Goal: Task Accomplishment & Management: Complete application form

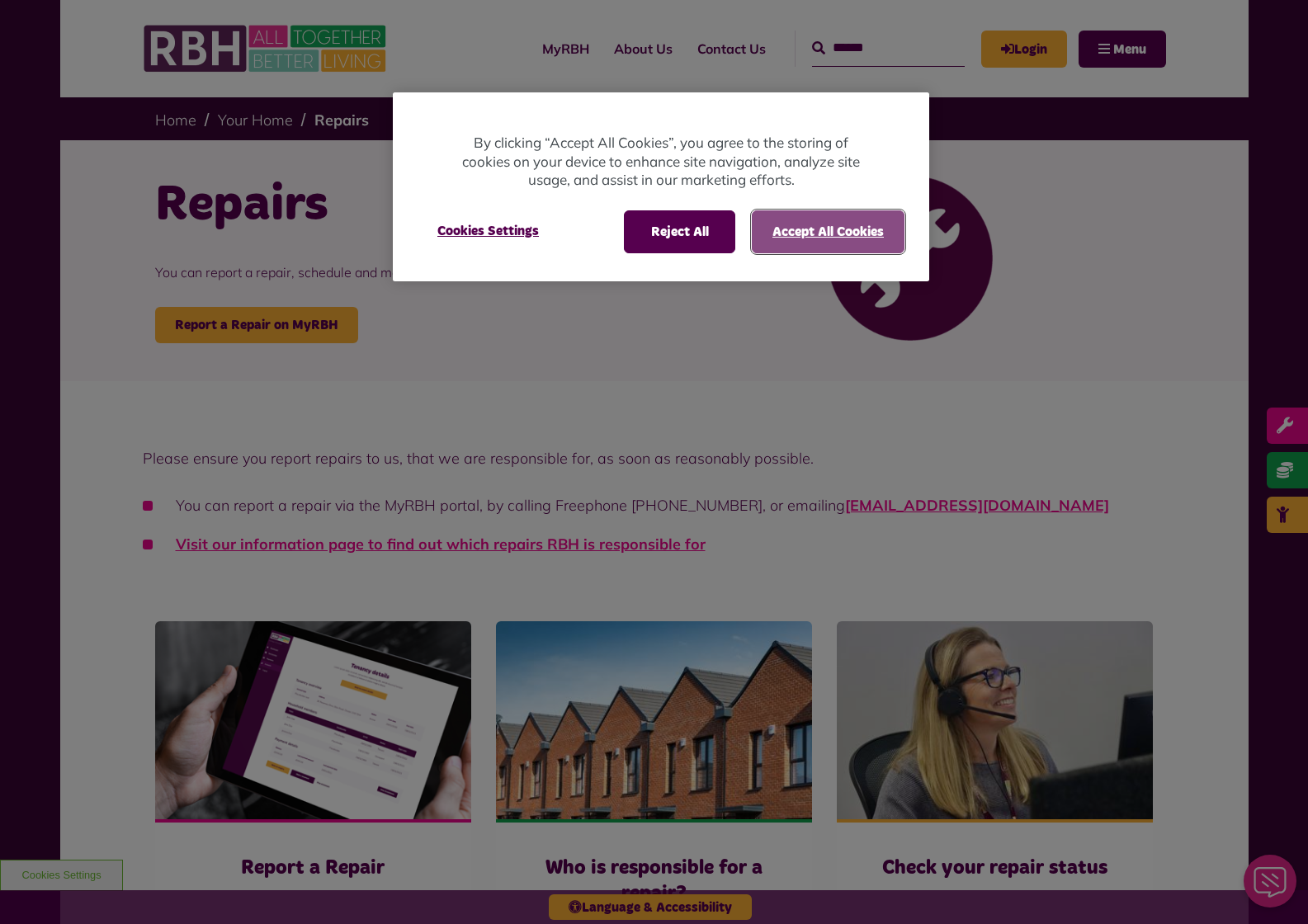
click at [836, 224] on button "Accept All Cookies" at bounding box center [828, 232] width 153 height 43
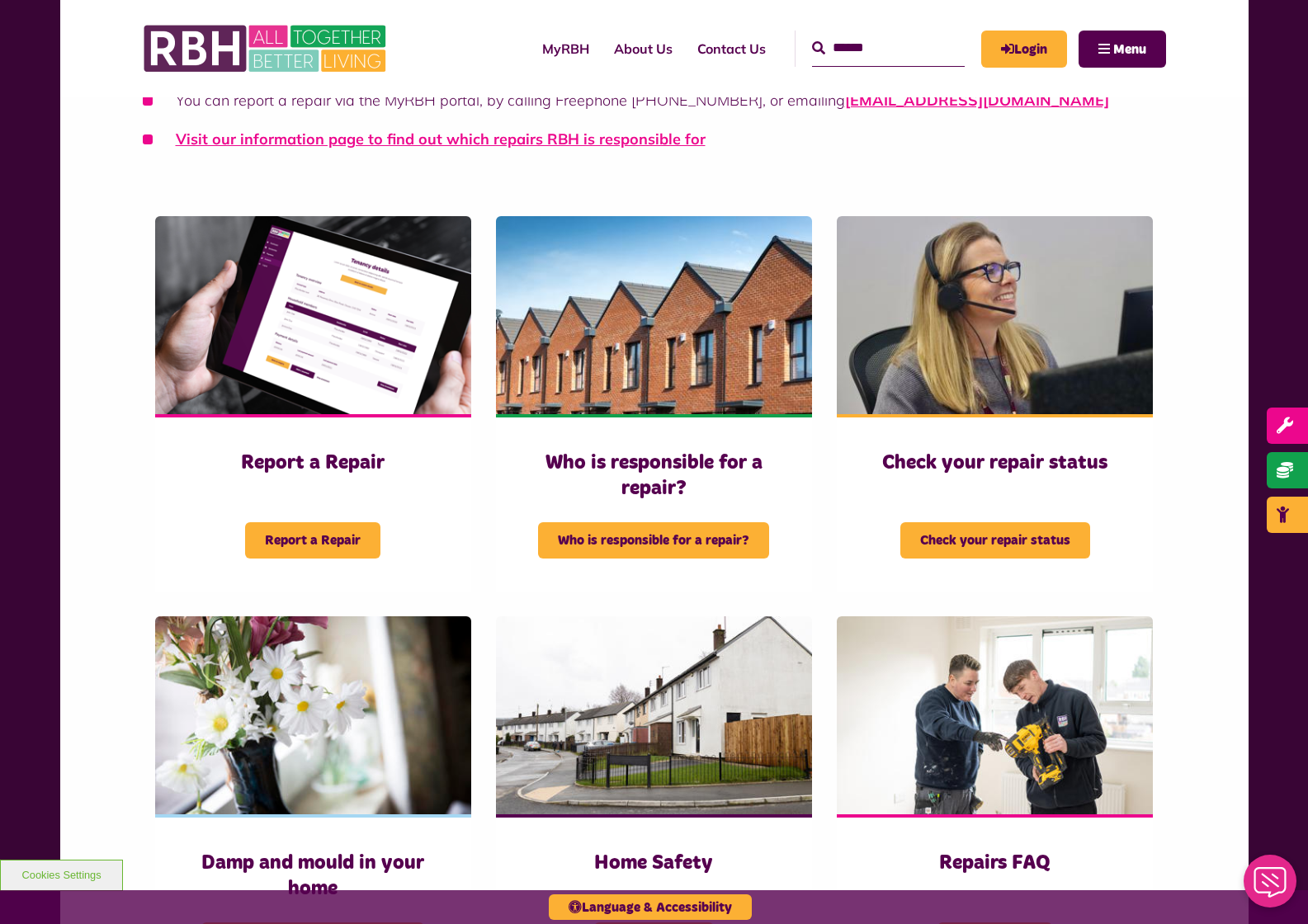
scroll to position [413, 0]
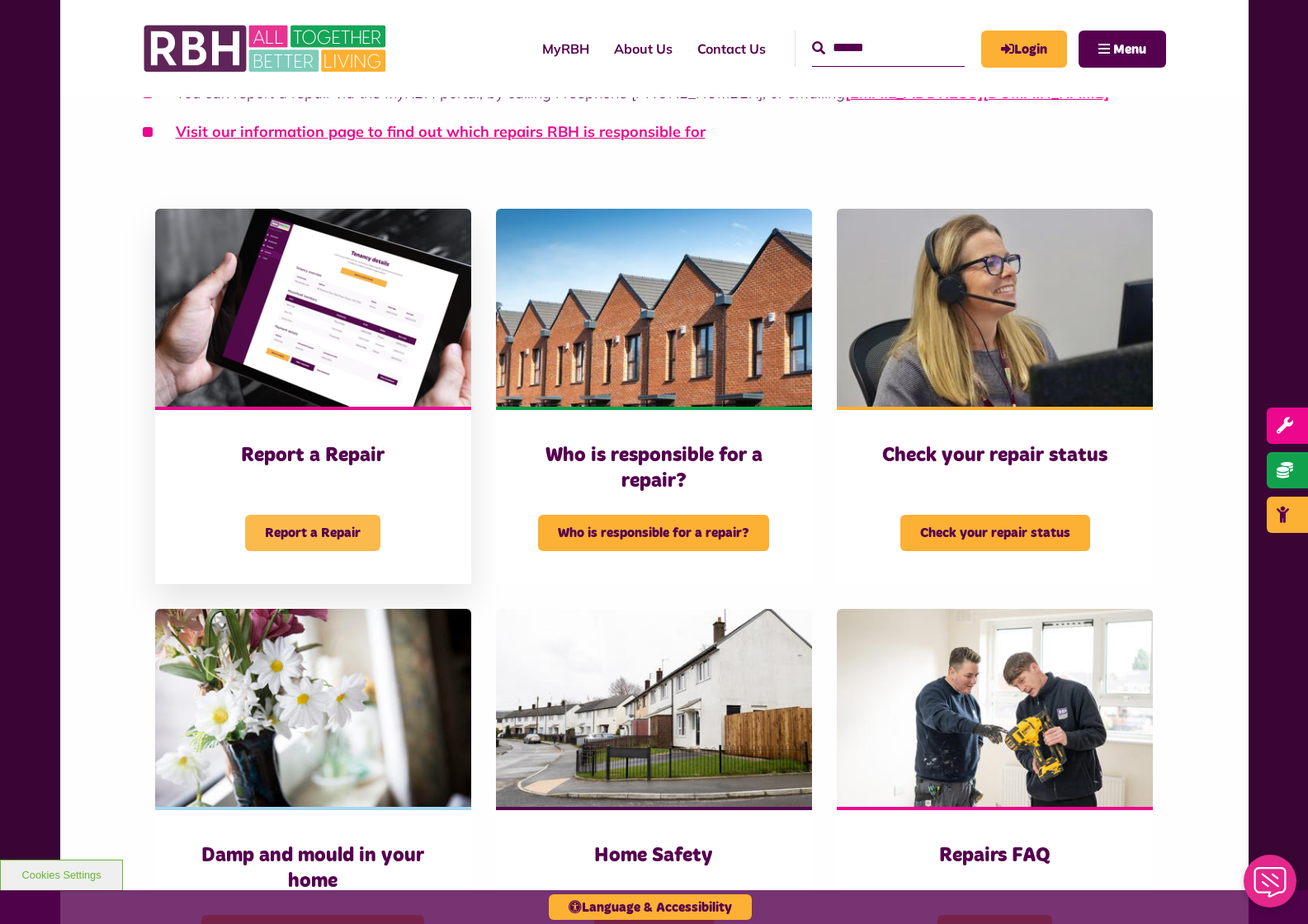
click at [279, 531] on span "Report a Repair" at bounding box center [313, 532] width 135 height 36
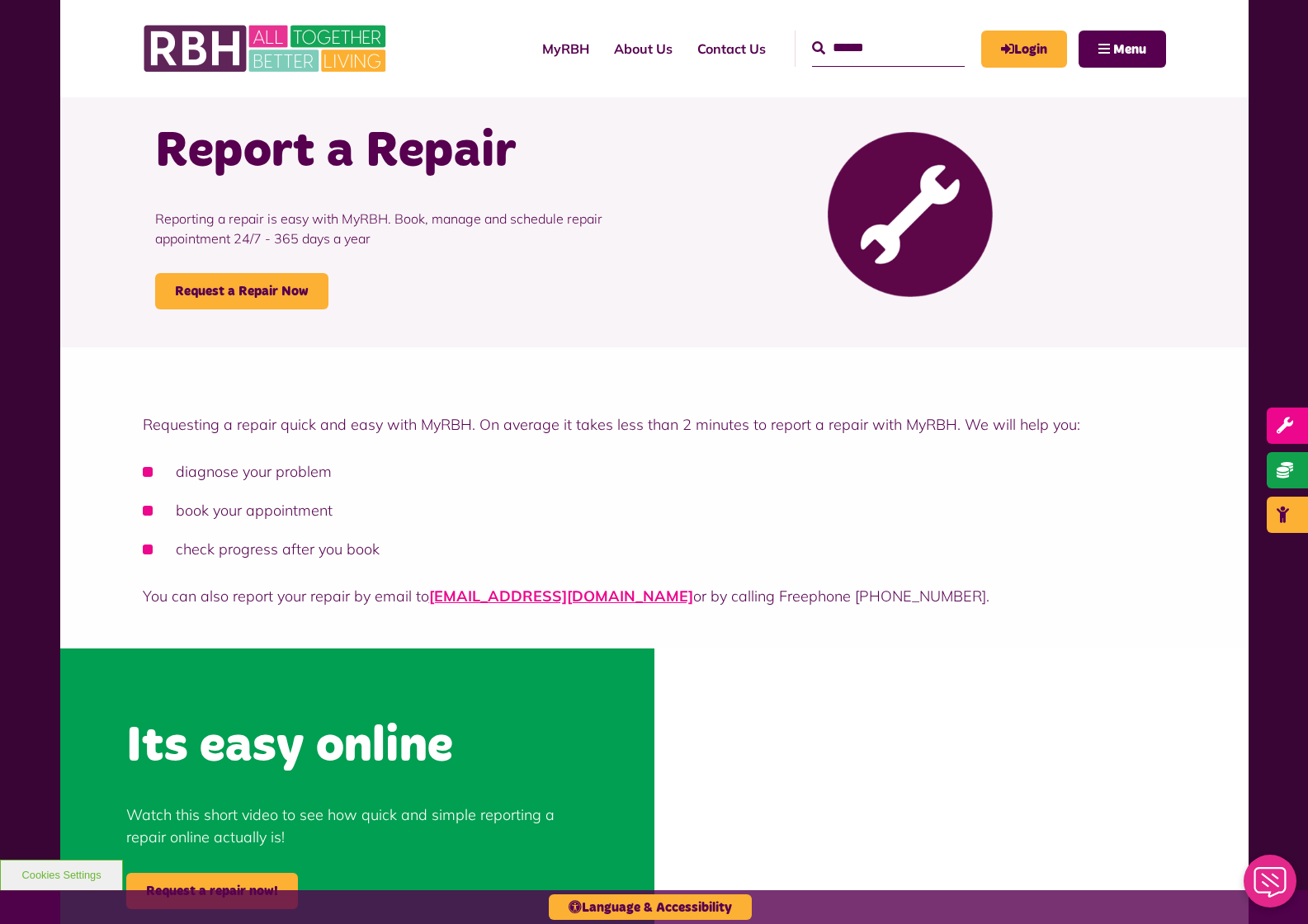
scroll to position [83, 0]
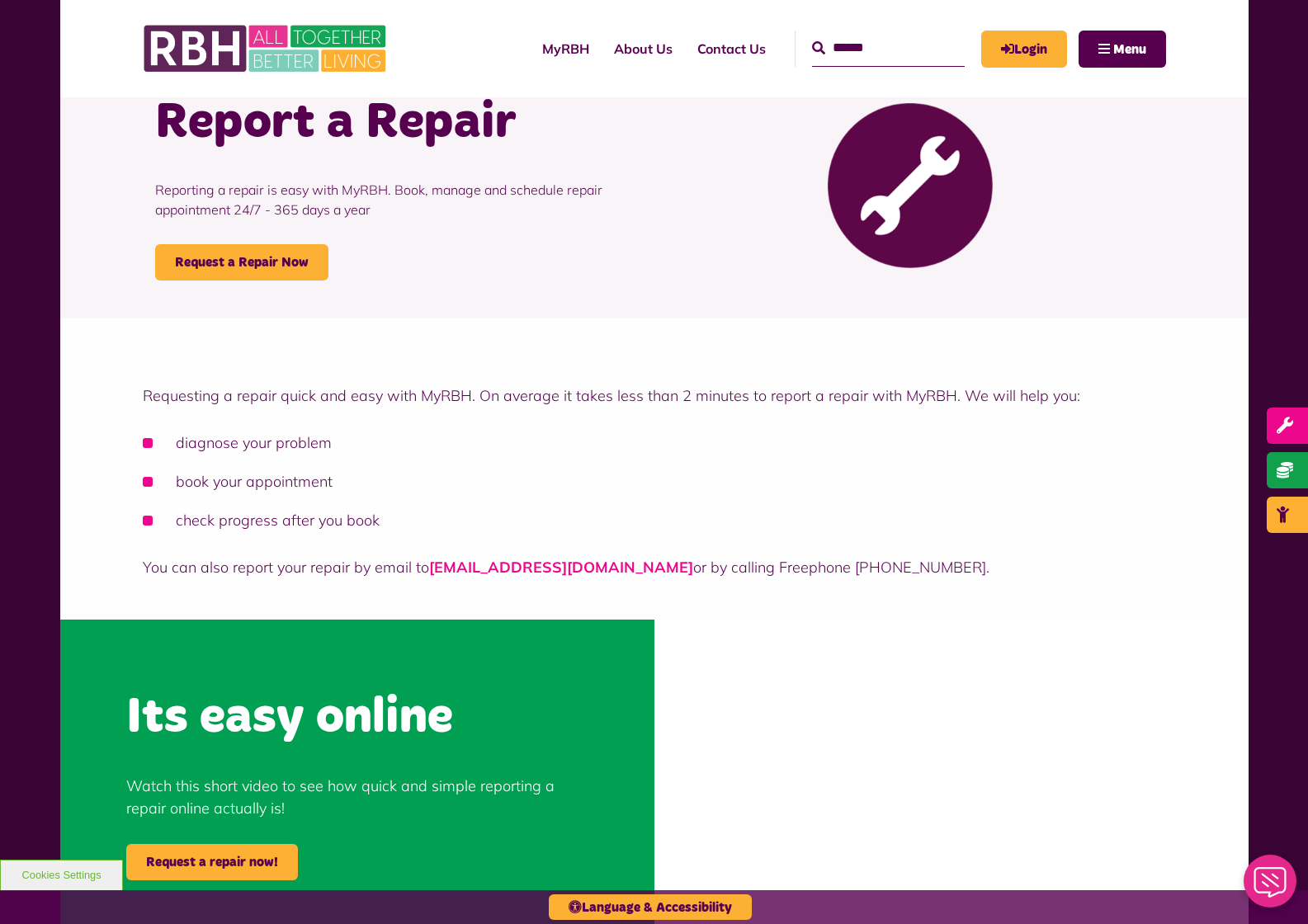
click at [507, 574] on link "[EMAIL_ADDRESS][DOMAIN_NAME]" at bounding box center [560, 567] width 264 height 19
click at [363, 338] on div "Requesting a repair quick and easy with MyRBH. On average it takes less than 2 …" at bounding box center [654, 469] width 1189 height 301
click at [243, 252] on link "Request a Repair Now" at bounding box center [242, 262] width 173 height 36
click at [459, 566] on link "[EMAIL_ADDRESS][DOMAIN_NAME]" at bounding box center [560, 567] width 264 height 19
click at [533, 558] on link "[EMAIL_ADDRESS][DOMAIN_NAME]" at bounding box center [560, 567] width 264 height 19
